Goal: Information Seeking & Learning: Learn about a topic

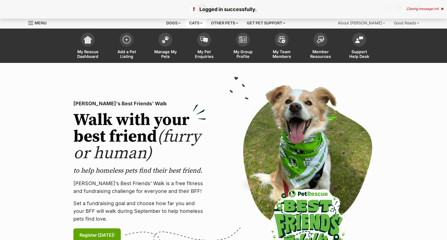
click at [197, 25] on div "Cats" at bounding box center [195, 22] width 21 height 11
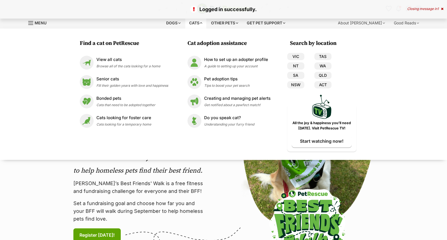
click at [232, 177] on div at bounding box center [307, 171] width 159 height 172
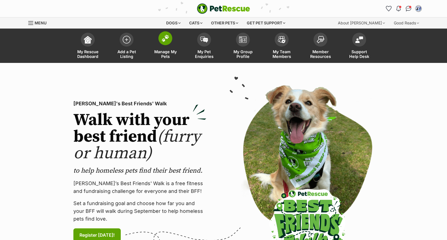
click at [162, 42] on img at bounding box center [166, 38] width 8 height 7
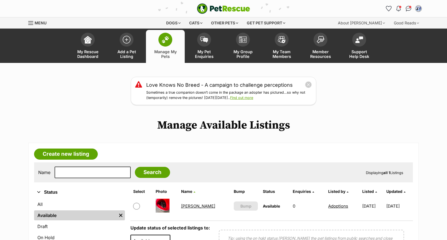
click at [194, 207] on link "Laverne" at bounding box center [198, 205] width 34 height 5
